Goal: Contribute content: Contribute content

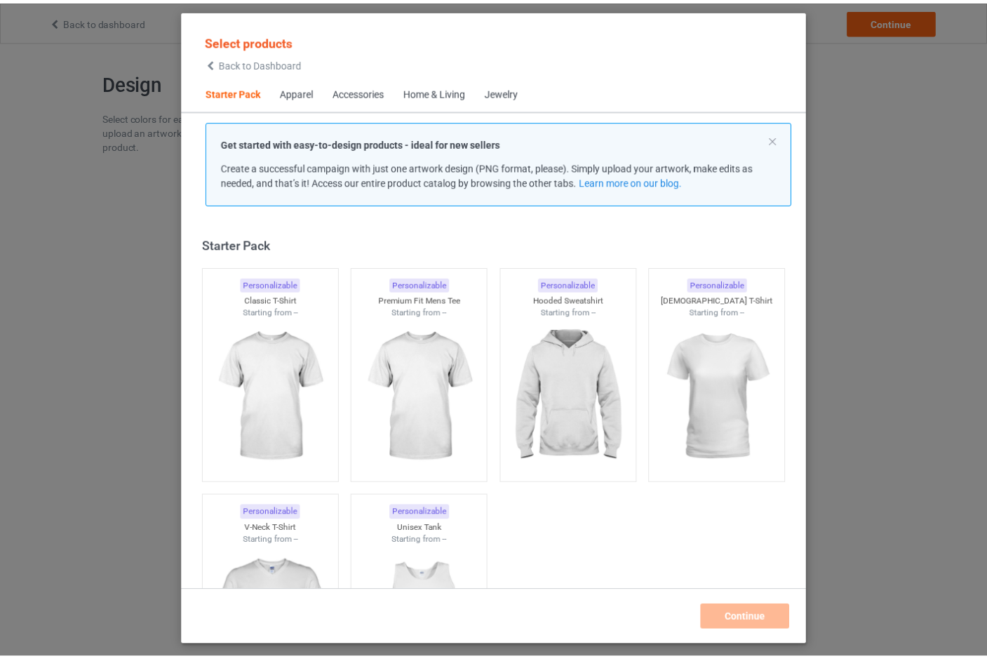
scroll to position [18, 0]
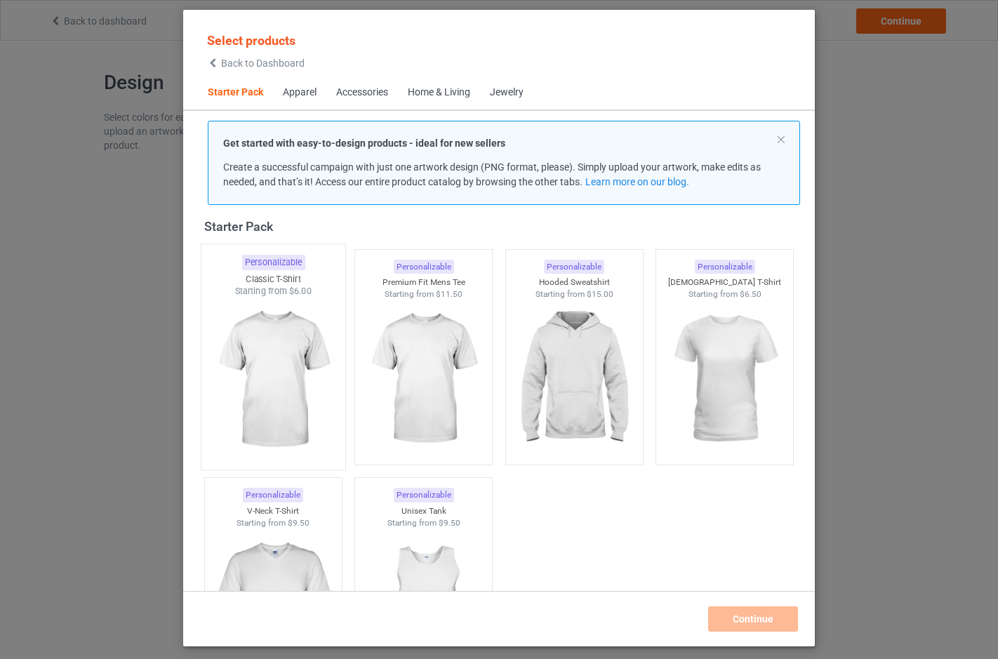
click at [285, 352] on img at bounding box center [273, 380] width 132 height 165
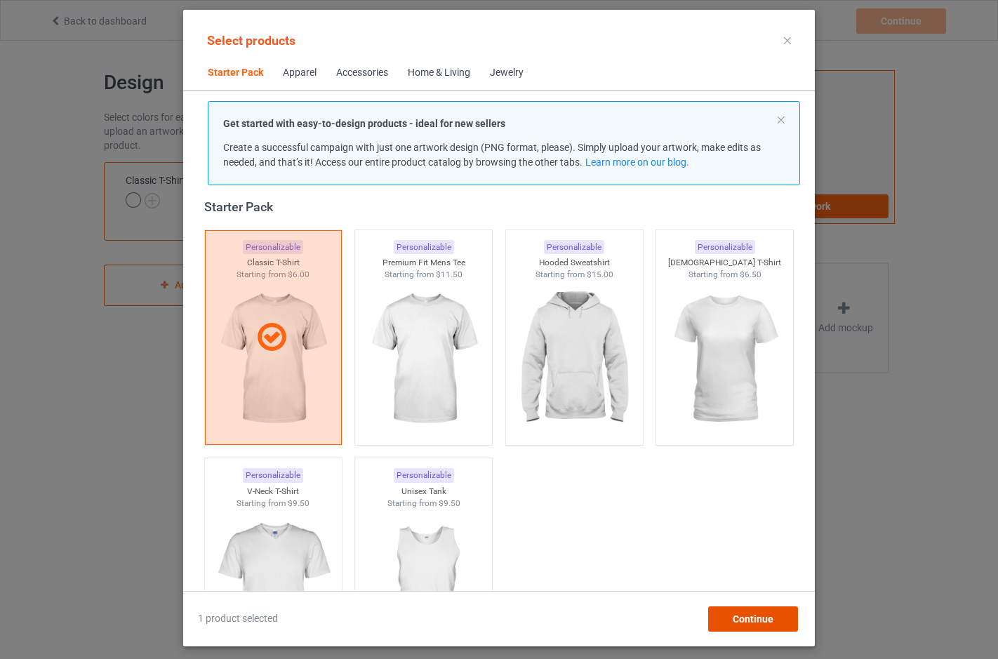
click at [742, 619] on span "Continue" at bounding box center [753, 618] width 41 height 11
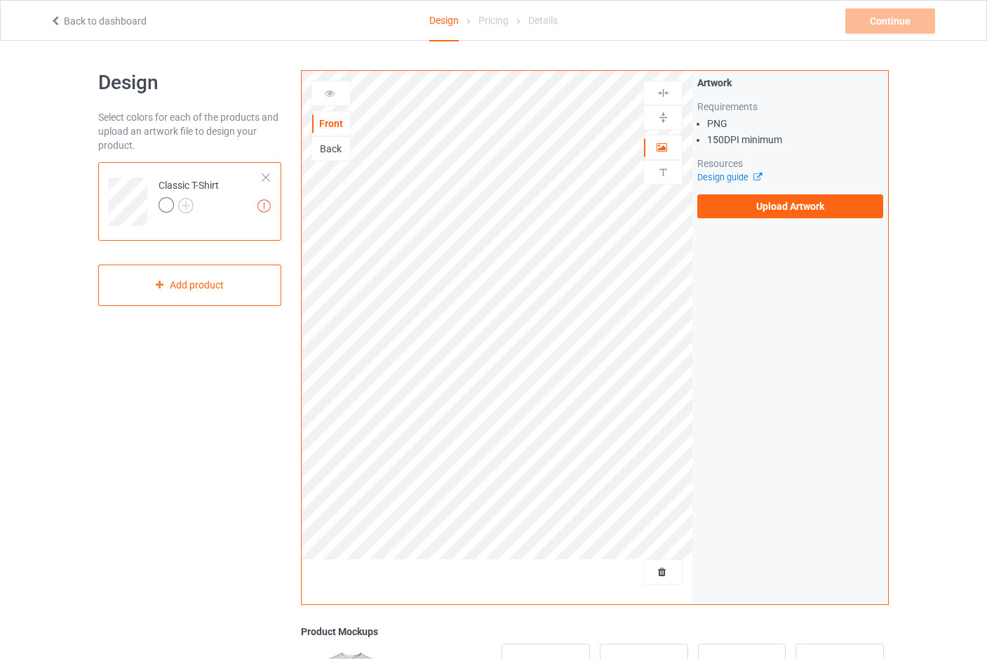
click at [162, 201] on div at bounding box center [166, 204] width 15 height 15
click at [801, 209] on label "Upload Artwork" at bounding box center [791, 206] width 186 height 24
click at [0, 0] on input "Upload Artwork" at bounding box center [0, 0] width 0 height 0
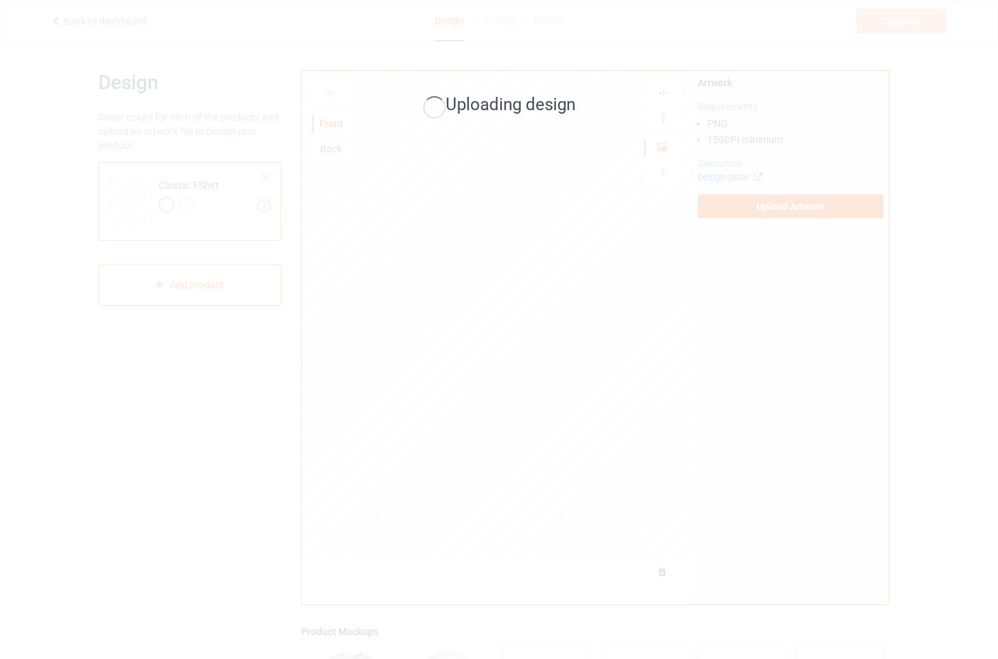
click at [716, 81] on div "Uploading design" at bounding box center [499, 329] width 998 height 659
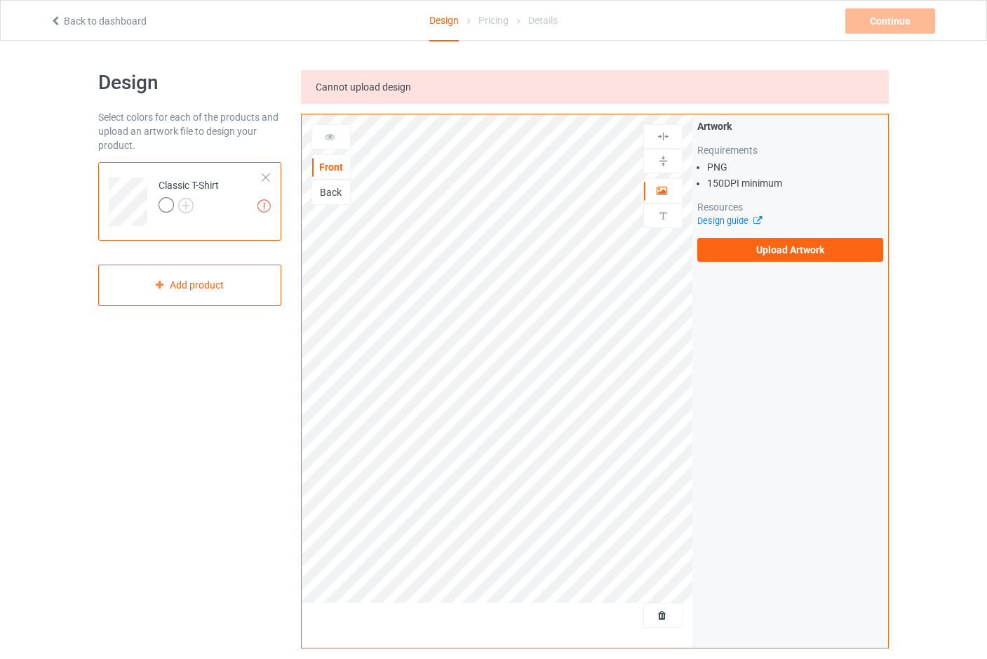
click at [374, 84] on span "Cannot upload design" at bounding box center [363, 86] width 95 height 11
click at [716, 218] on link "Design guide" at bounding box center [730, 220] width 64 height 11
